Goal: Task Accomplishment & Management: Manage account settings

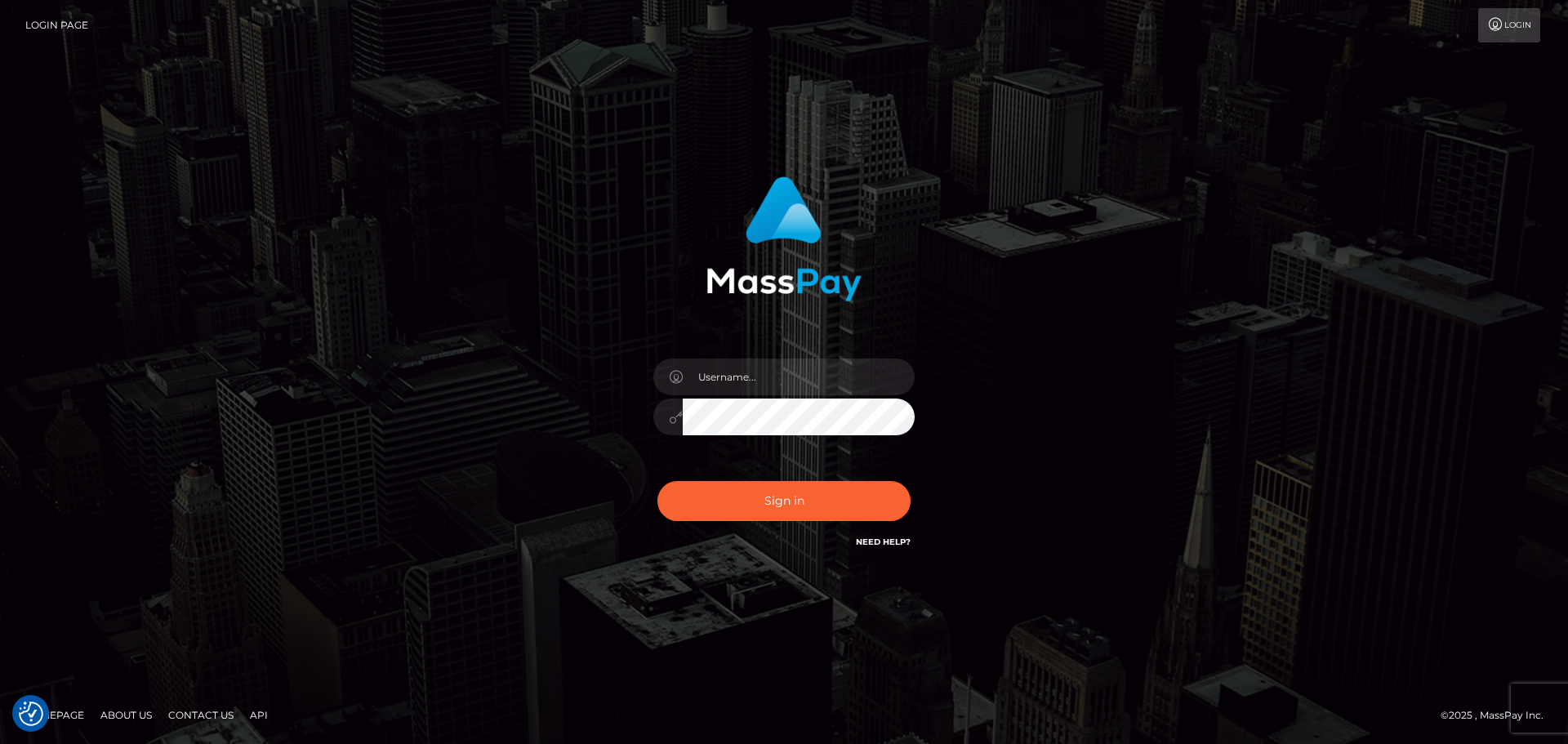
click at [1176, 362] on div "Sign in" at bounding box center [783, 372] width 931 height 416
click at [716, 372] on input "text" at bounding box center [799, 377] width 232 height 37
type input "Michelle.T"
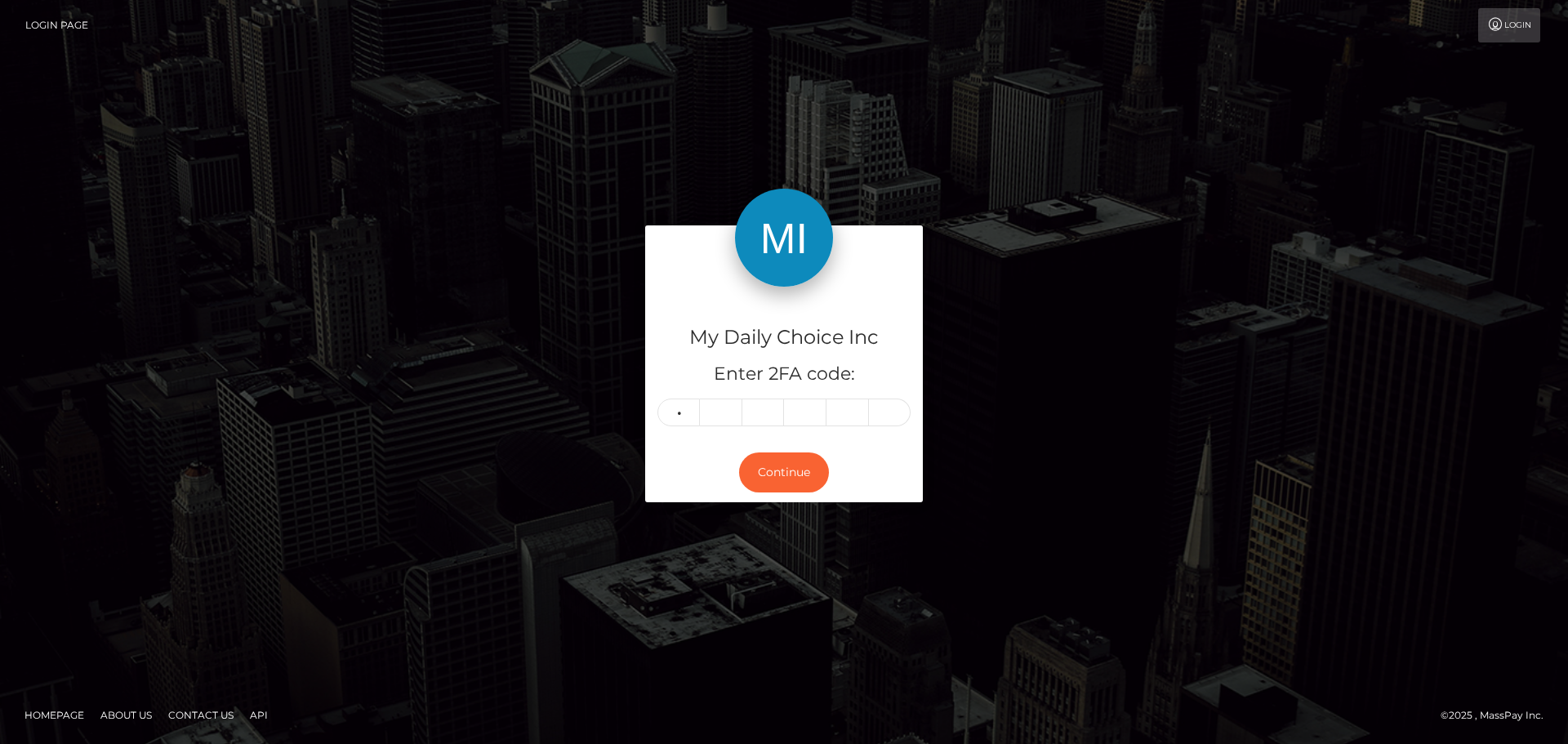
type input "7"
type input "8"
type input "5"
type input "8"
type input "2"
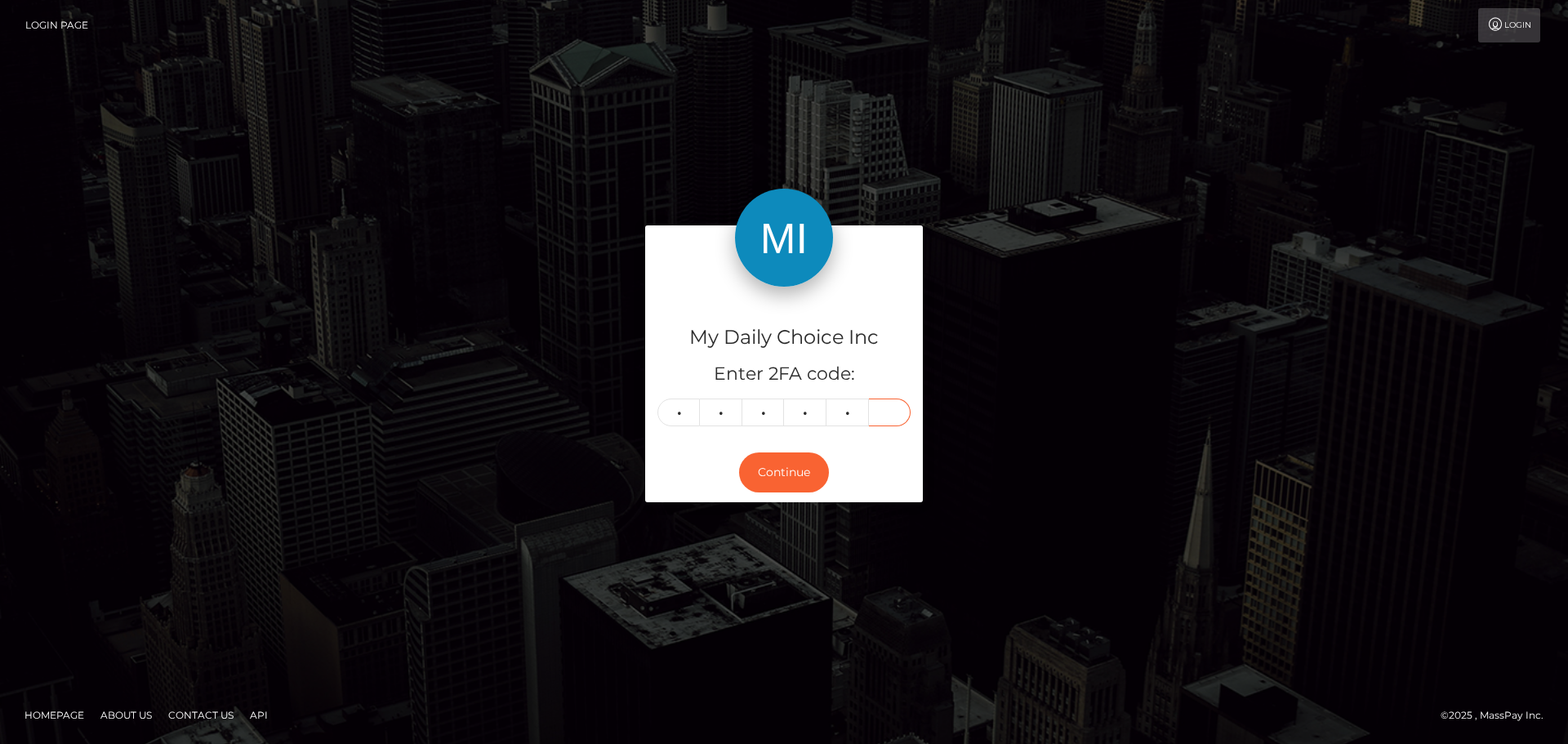
type input "1"
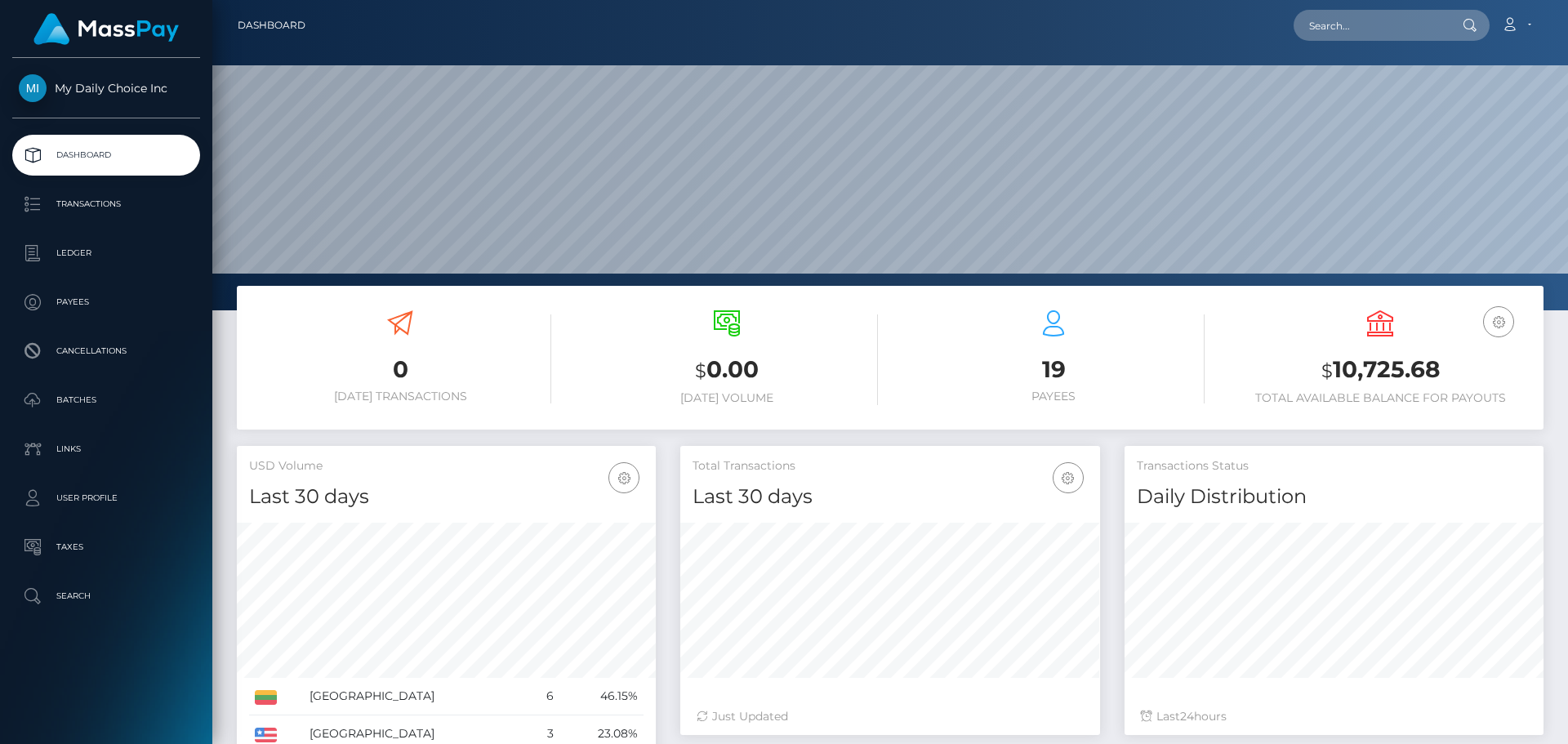
scroll to position [290, 420]
click at [101, 393] on p "Batches" at bounding box center [106, 399] width 175 height 24
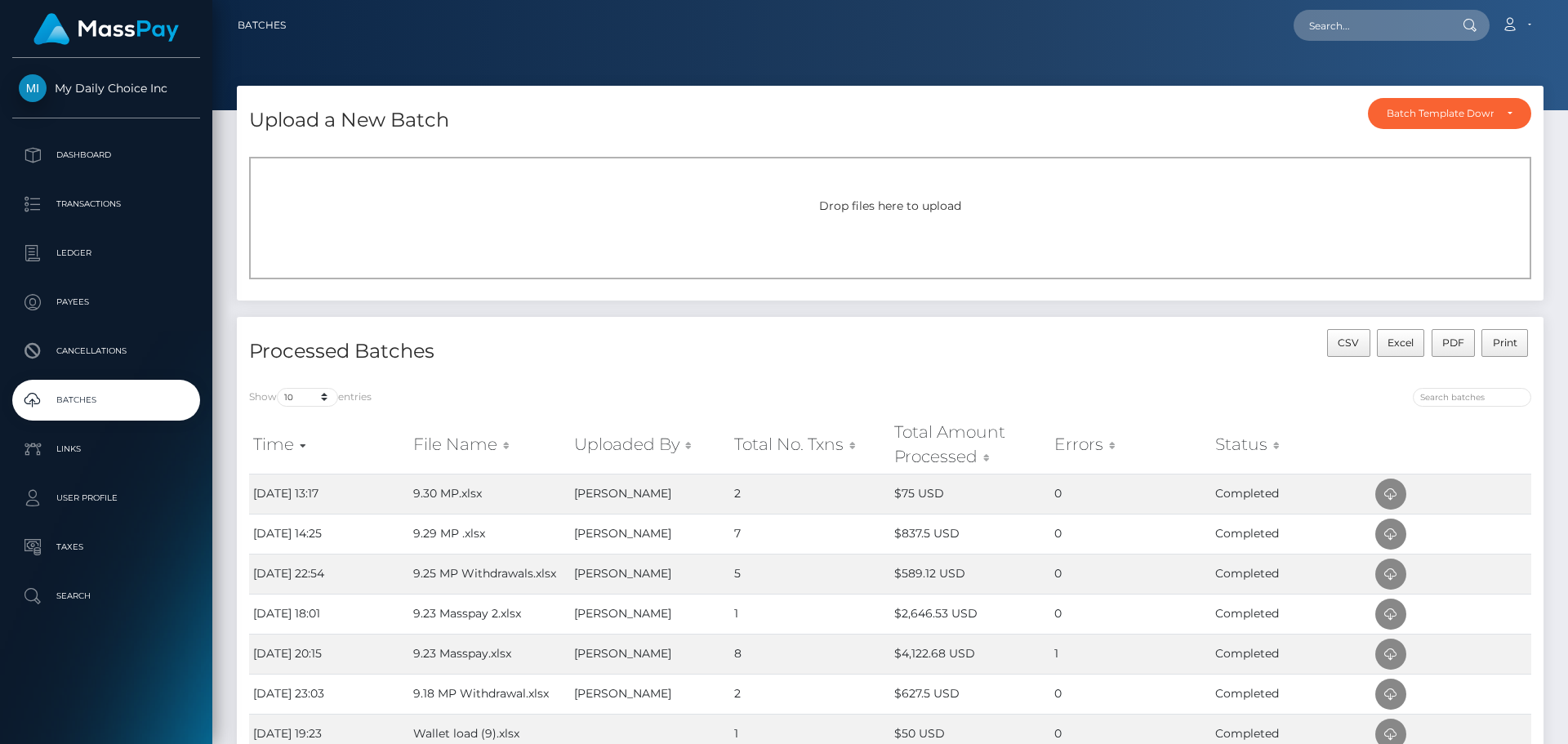
click at [942, 204] on span "Drop files here to upload" at bounding box center [890, 206] width 142 height 15
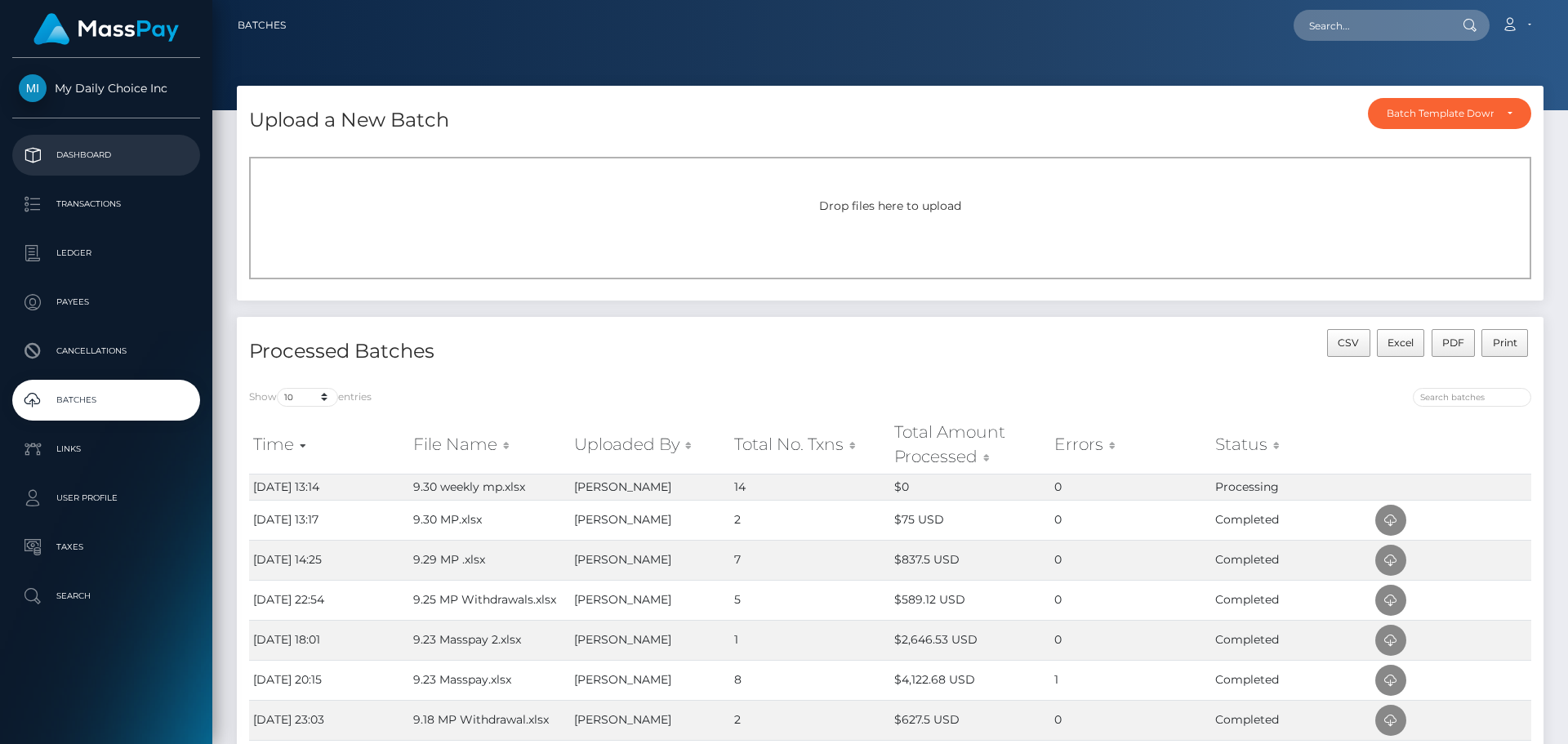
click at [74, 158] on p "Dashboard" at bounding box center [106, 155] width 175 height 24
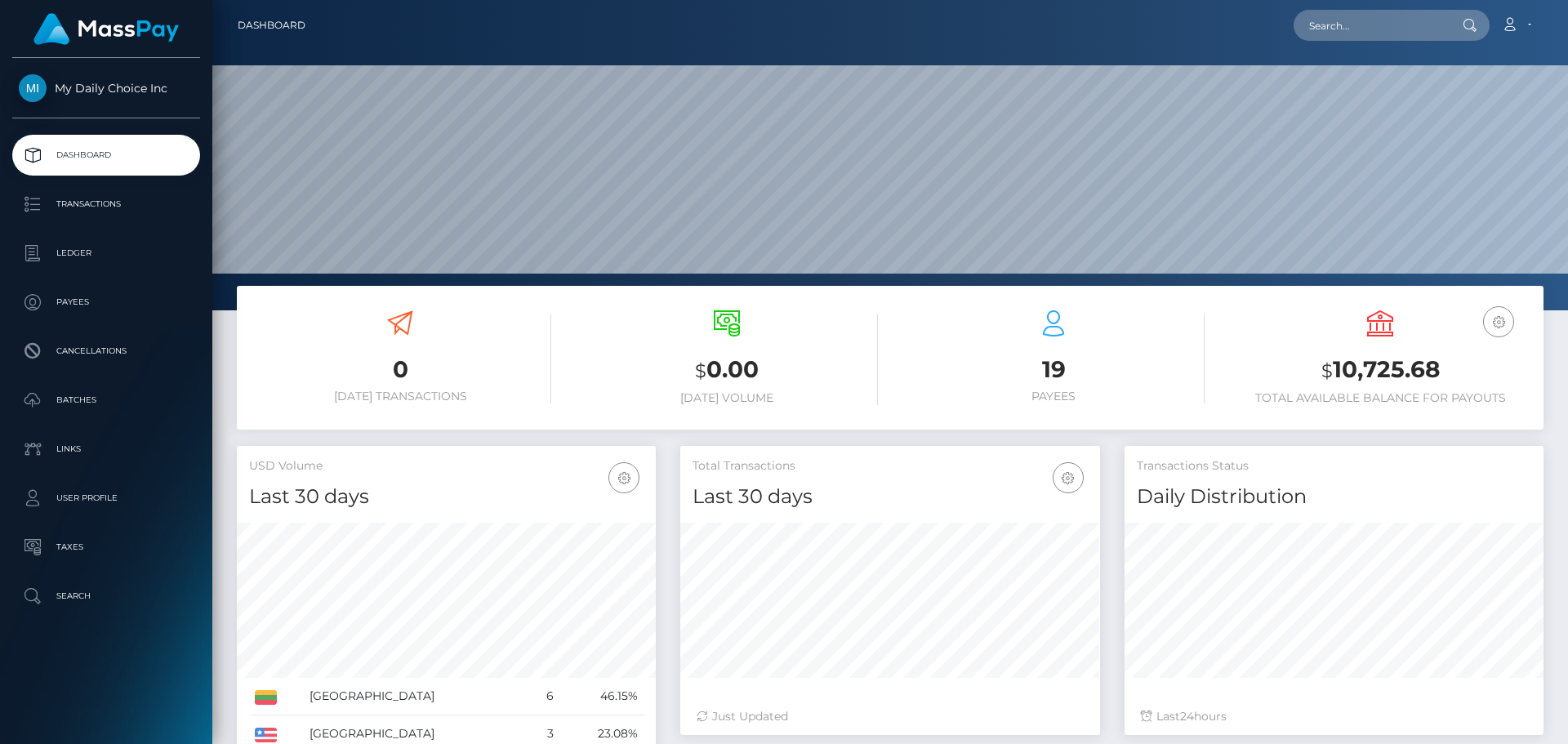
scroll to position [290, 420]
click at [96, 399] on p "Batches" at bounding box center [106, 399] width 175 height 24
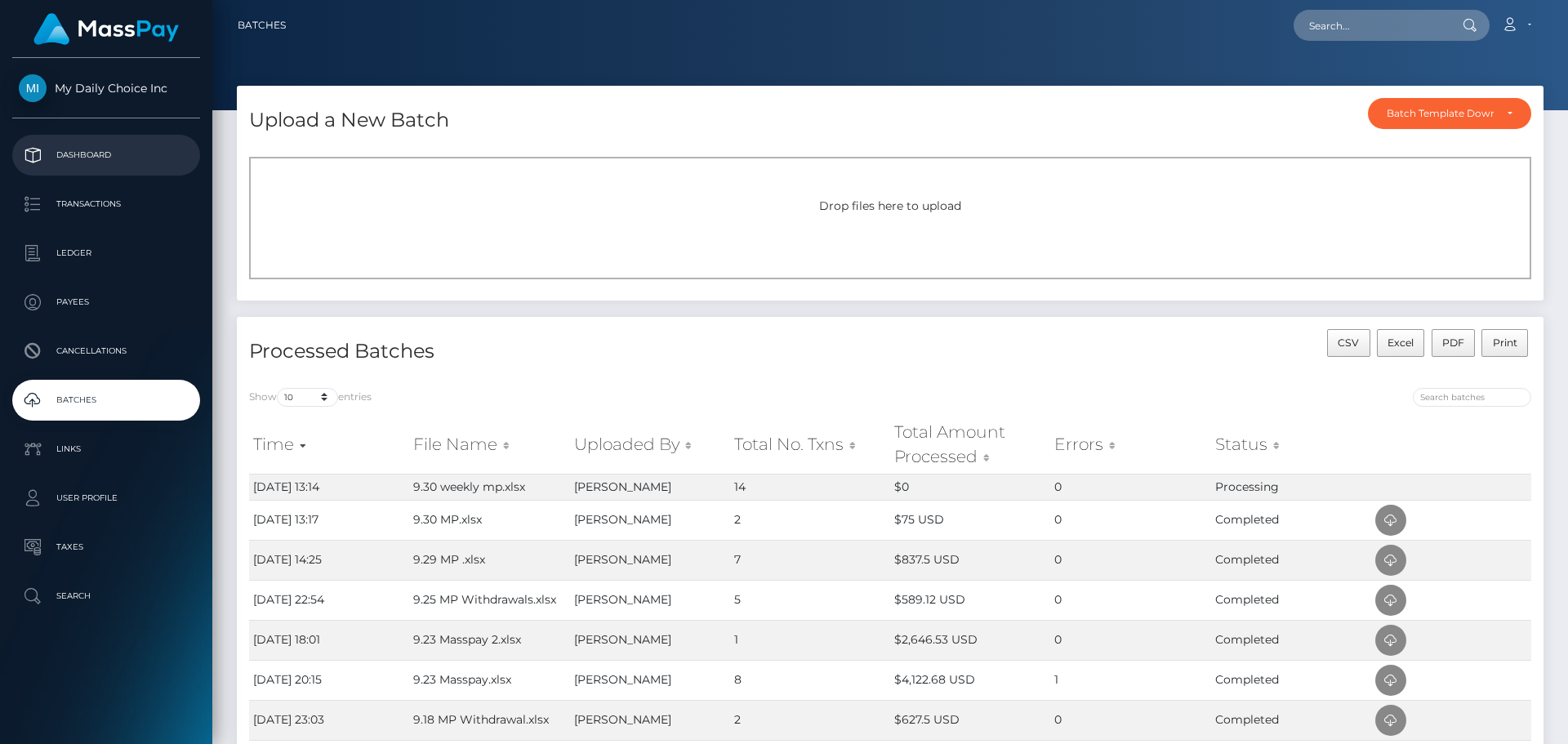
click at [81, 160] on p "Dashboard" at bounding box center [106, 155] width 175 height 24
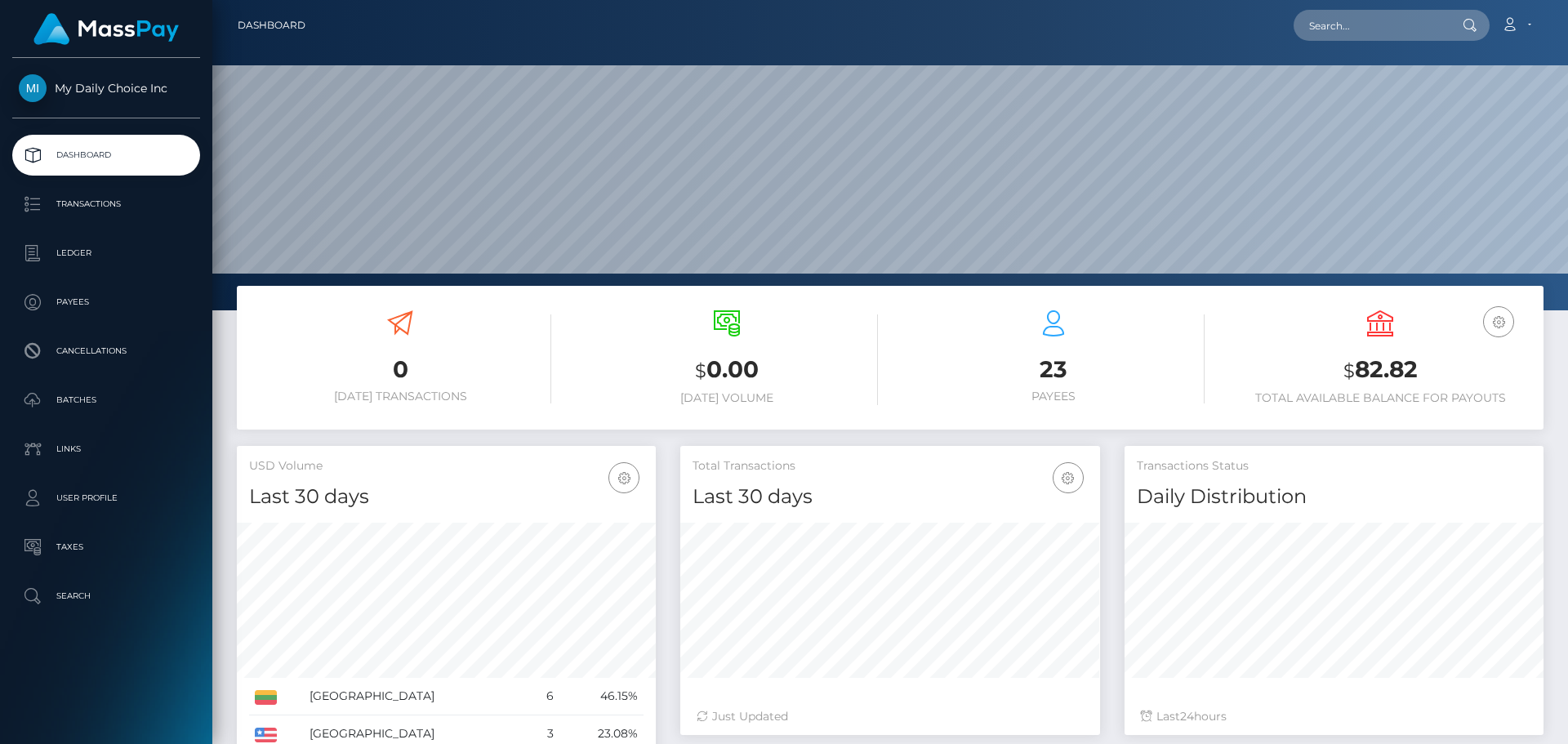
scroll to position [290, 420]
click at [93, 397] on p "Batches" at bounding box center [106, 399] width 175 height 24
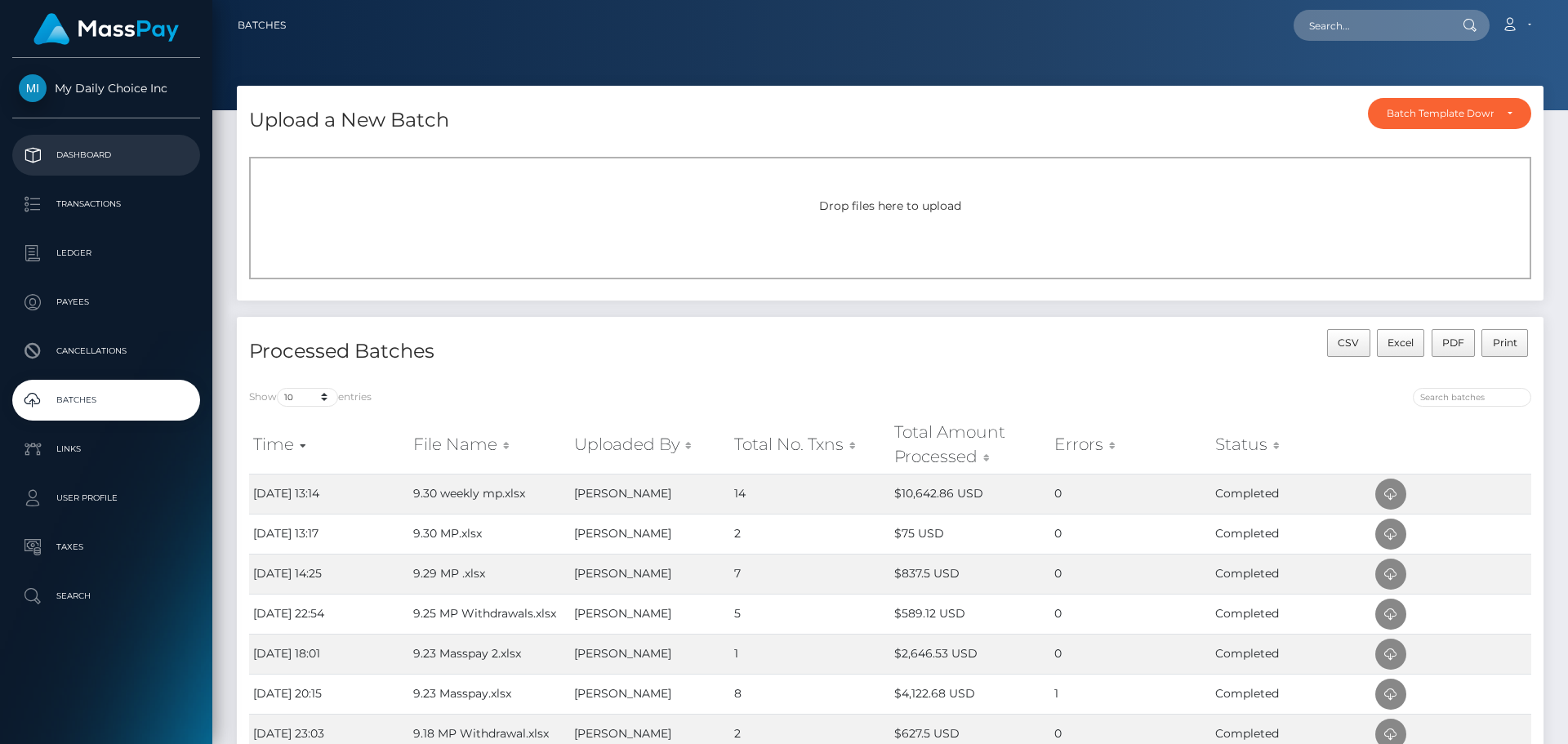
click at [85, 150] on p "Dashboard" at bounding box center [106, 155] width 175 height 24
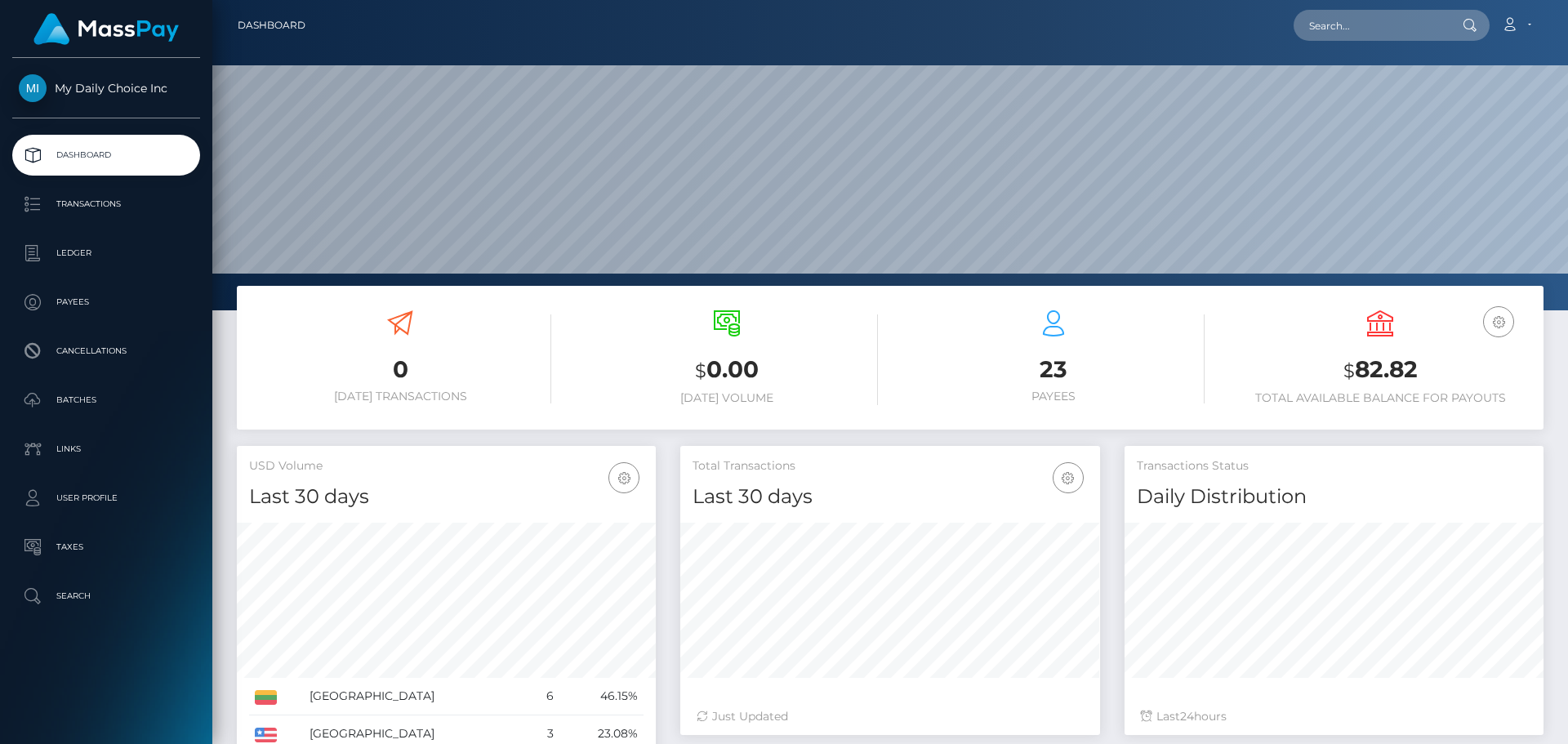
scroll to position [290, 420]
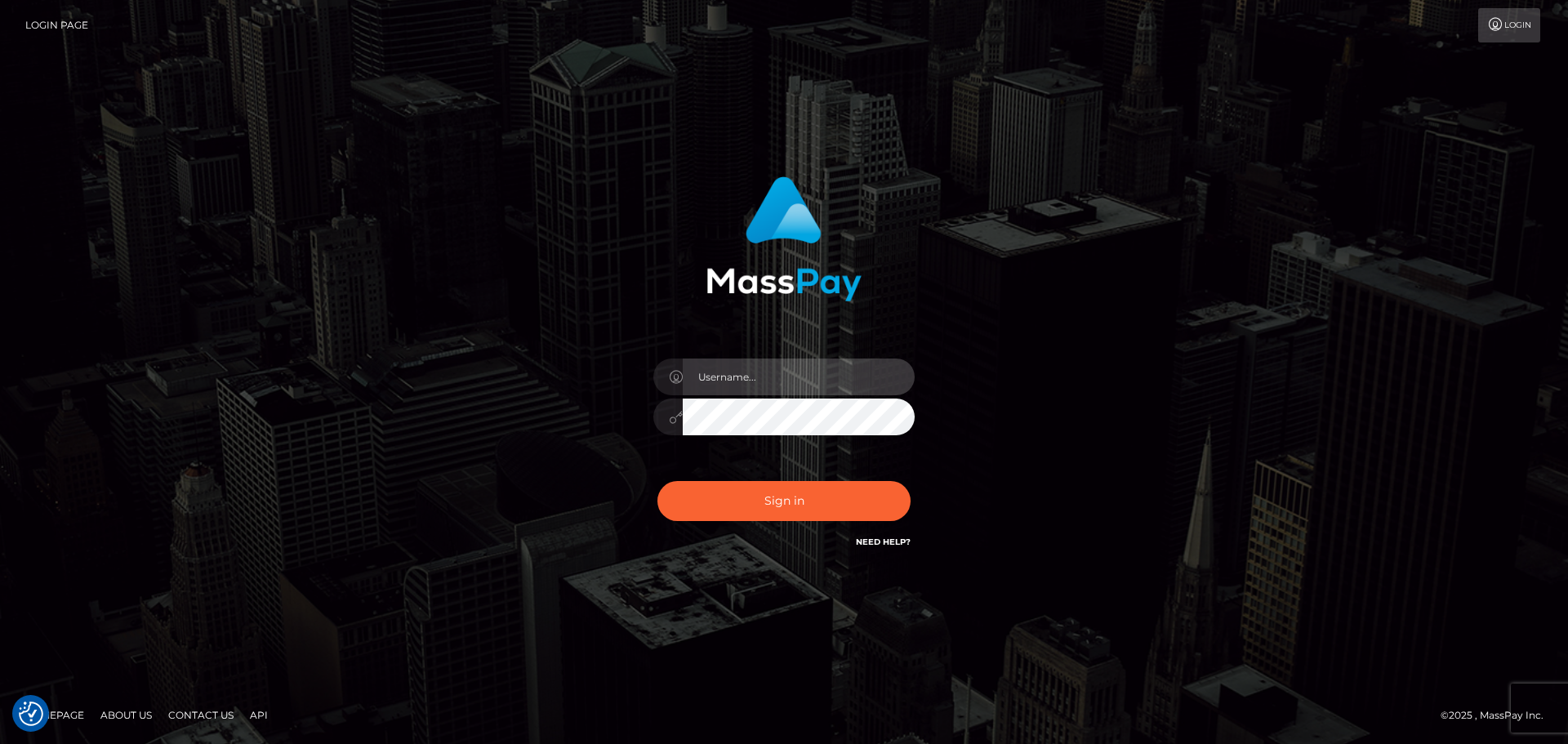
click at [820, 393] on input "text" at bounding box center [799, 377] width 232 height 37
type input "[PERSON_NAME].T"
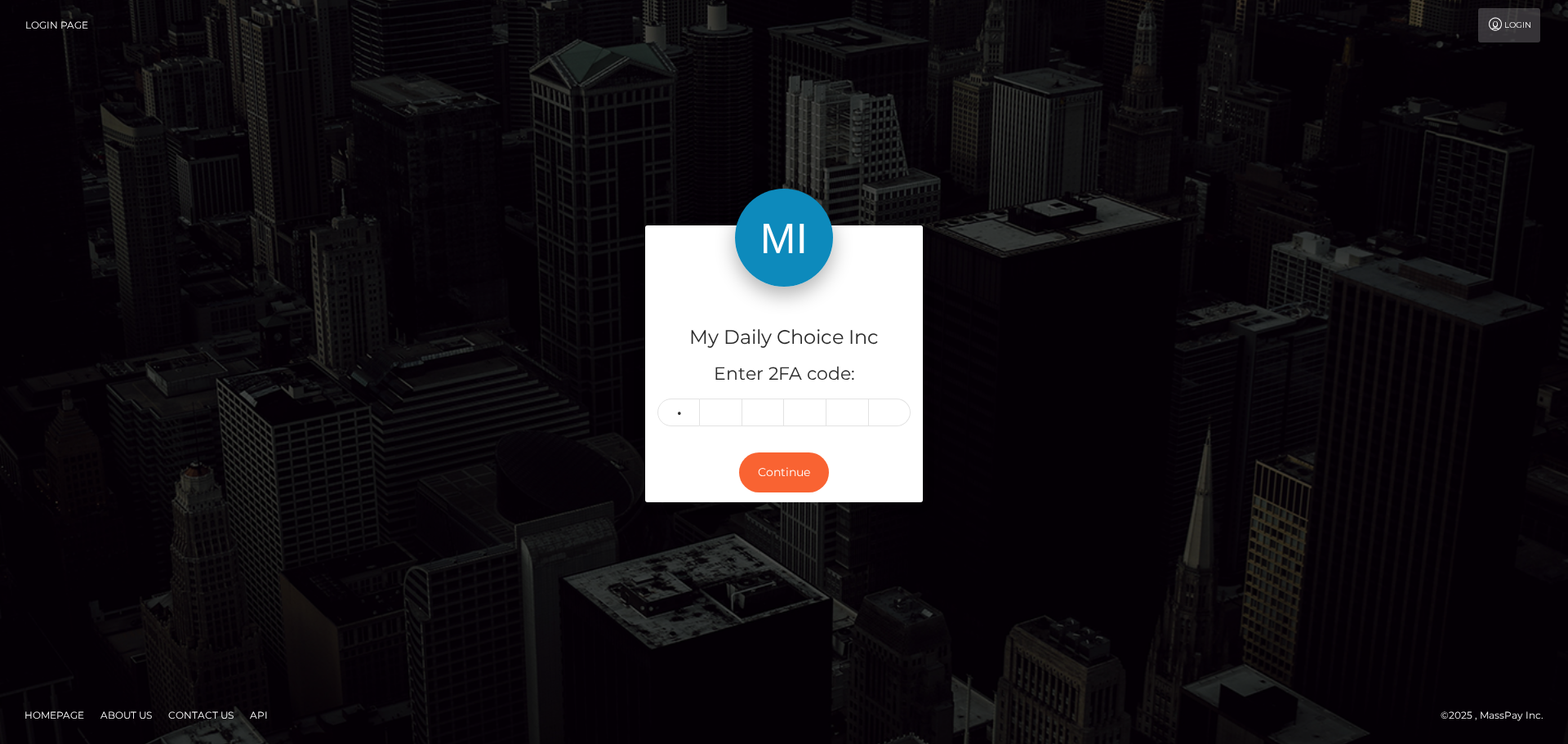
type input "6"
type input "7"
type input "9"
type input "4"
type input "0"
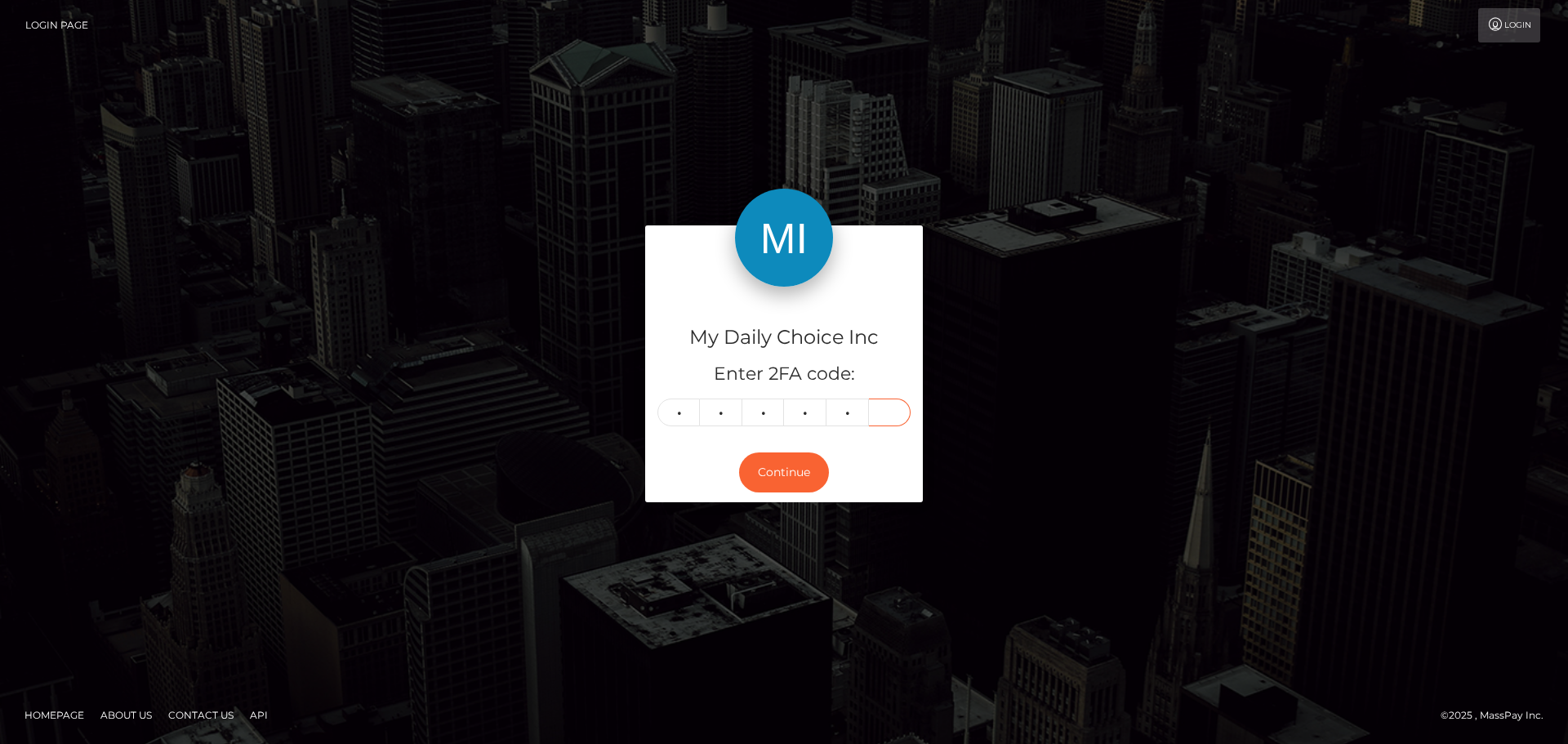
type input "1"
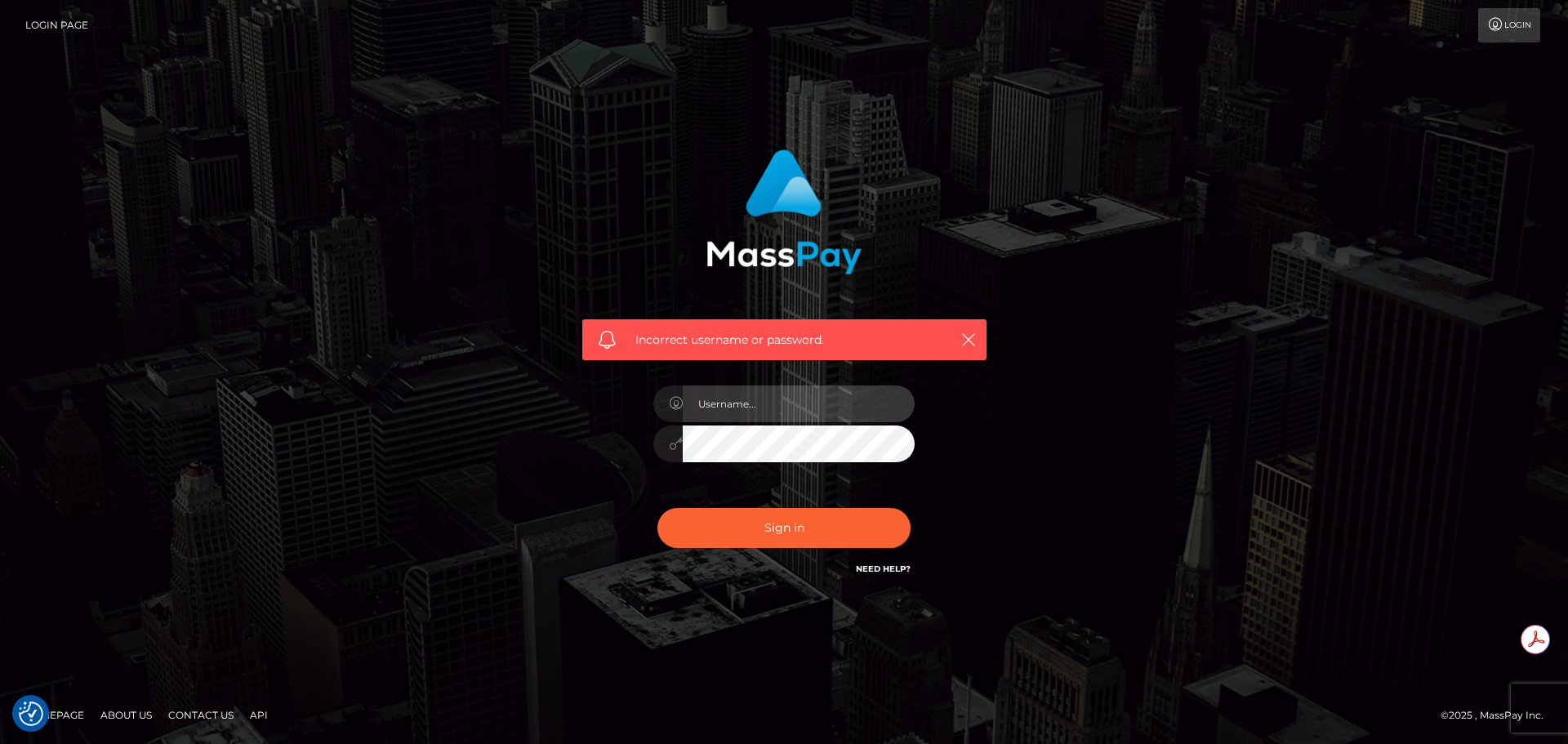
click at [731, 395] on input "text" at bounding box center [799, 404] width 232 height 37
type input "Michelle.T"
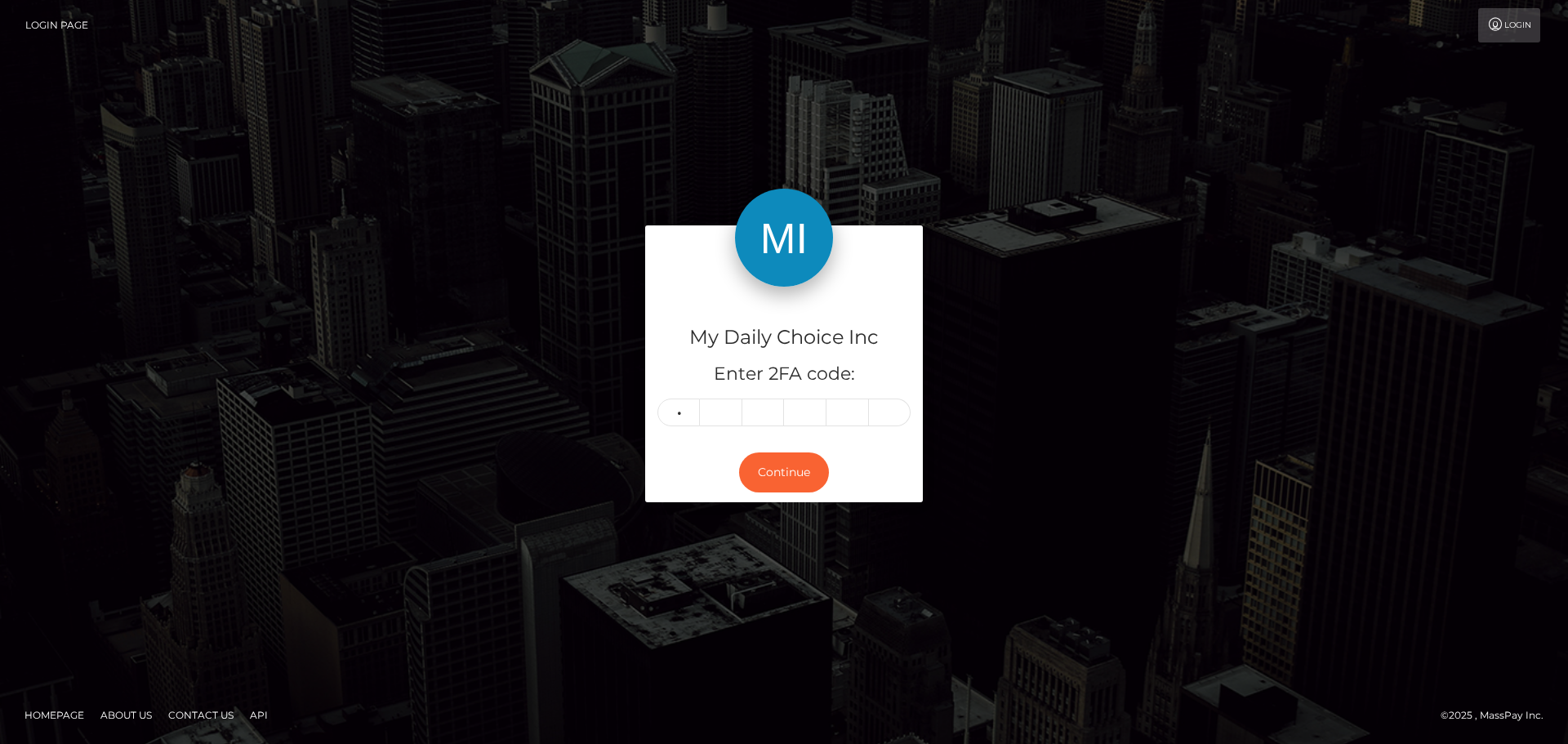
type input "0"
type input "6"
type input "5"
type input "8"
type input "6"
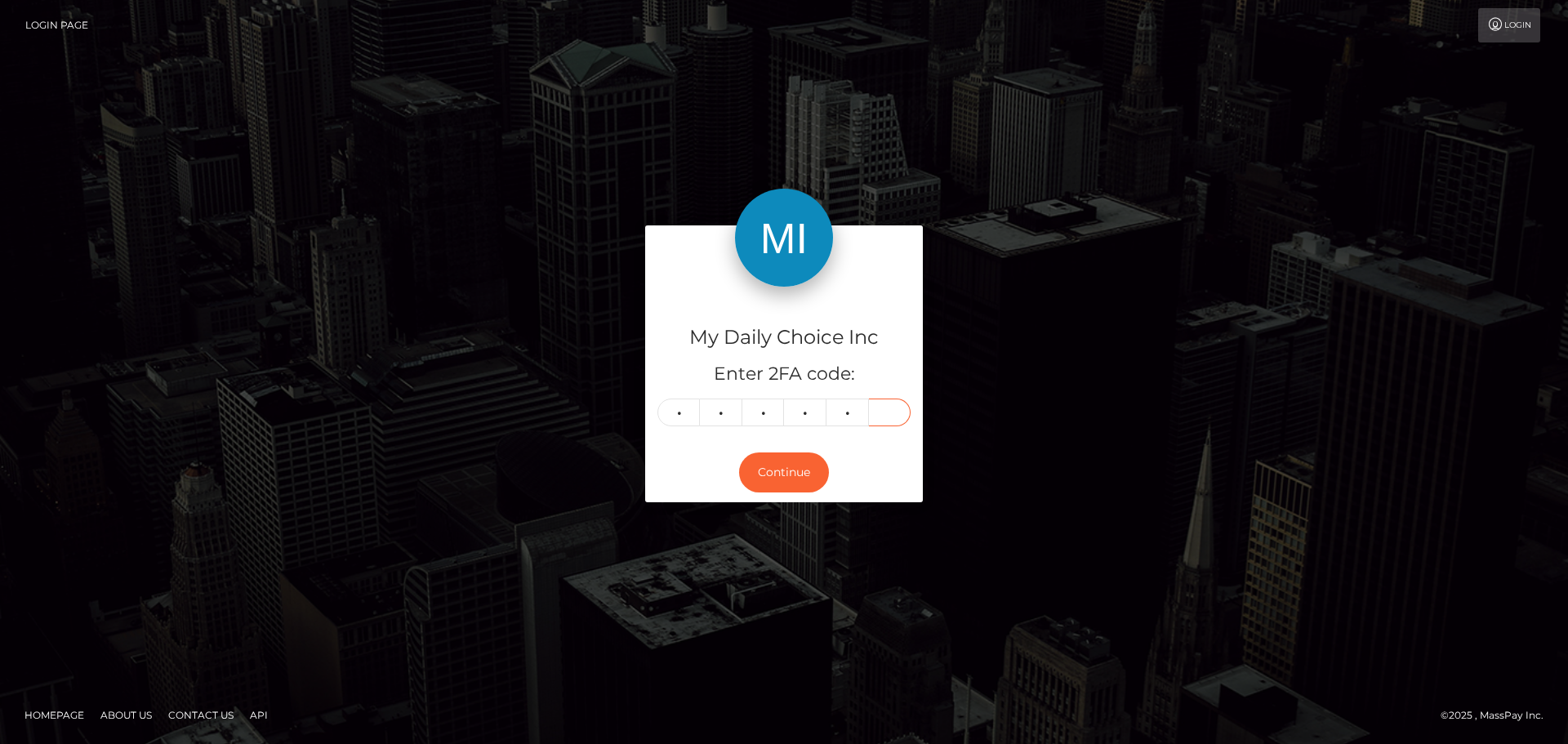
type input "4"
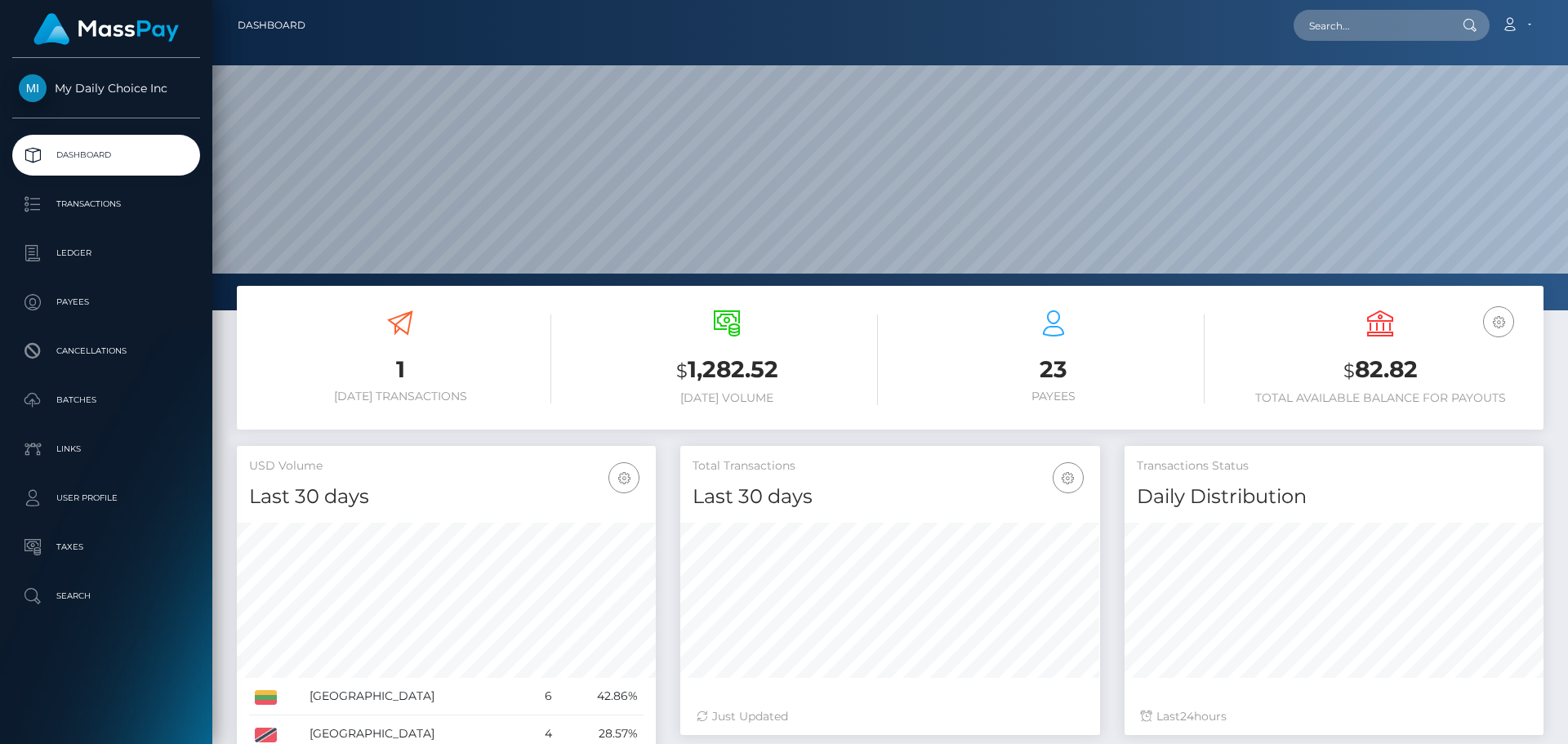
scroll to position [290, 420]
click at [85, 252] on p "Ledger" at bounding box center [106, 253] width 175 height 24
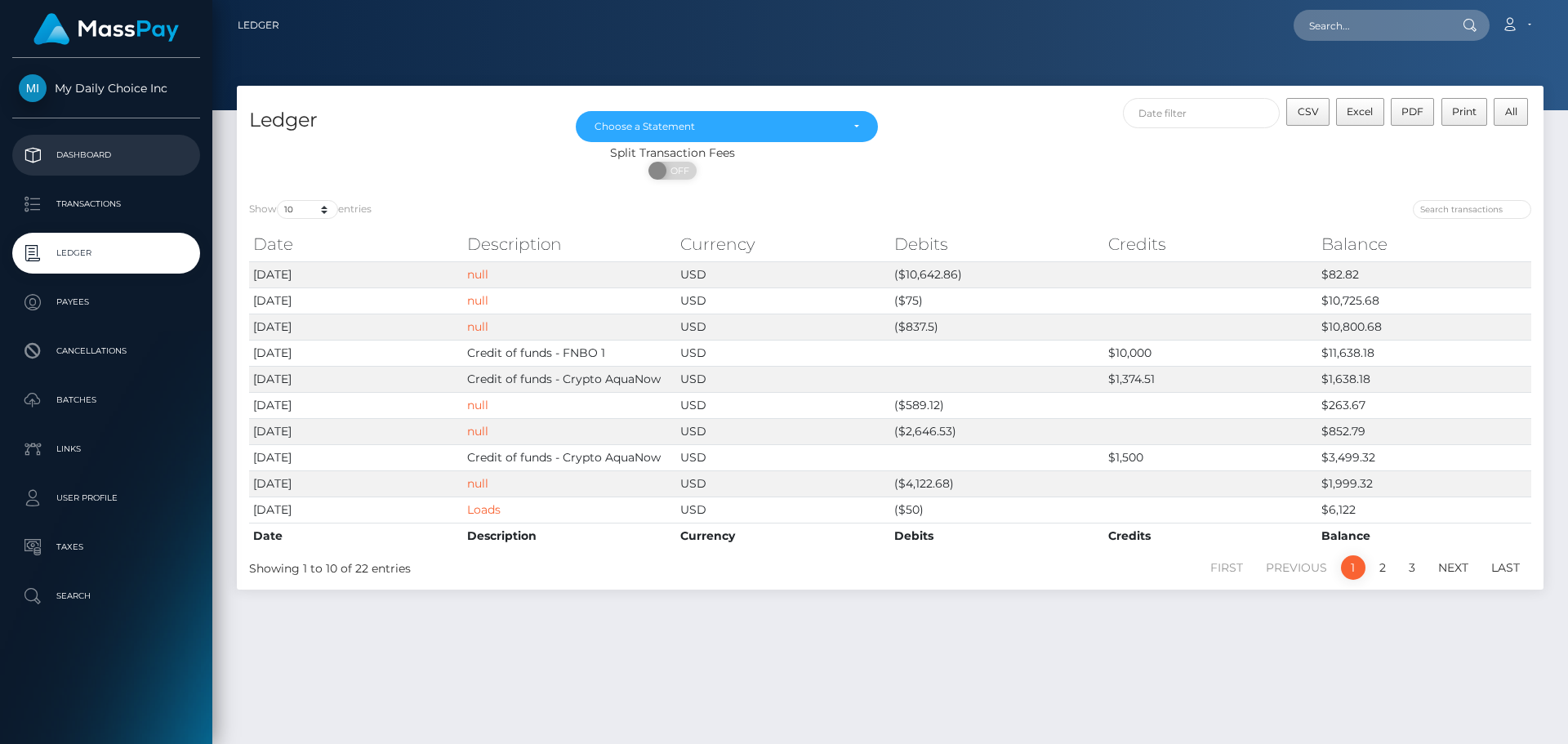
click at [98, 154] on p "Dashboard" at bounding box center [106, 155] width 175 height 24
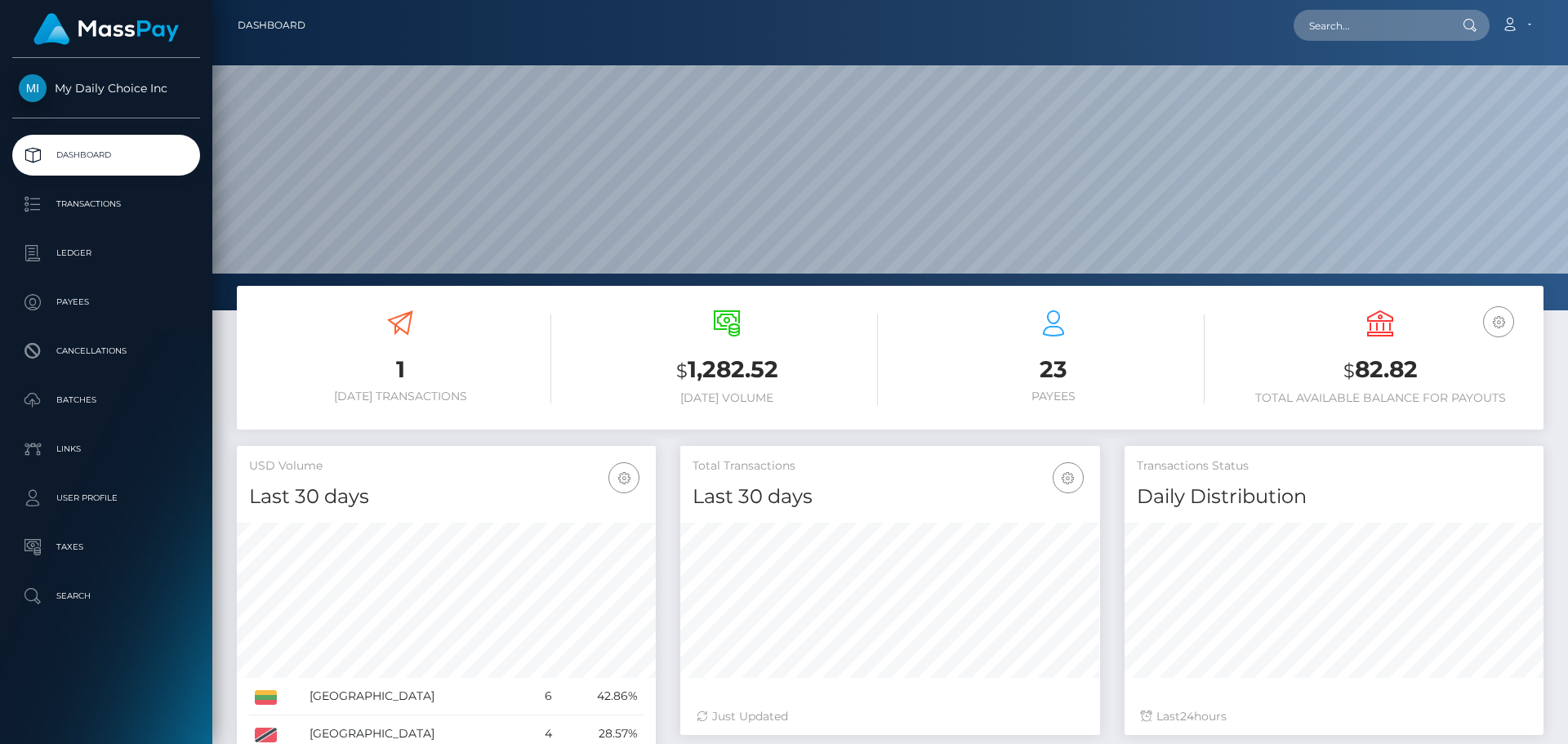
scroll to position [290, 420]
